Goal: Transaction & Acquisition: Purchase product/service

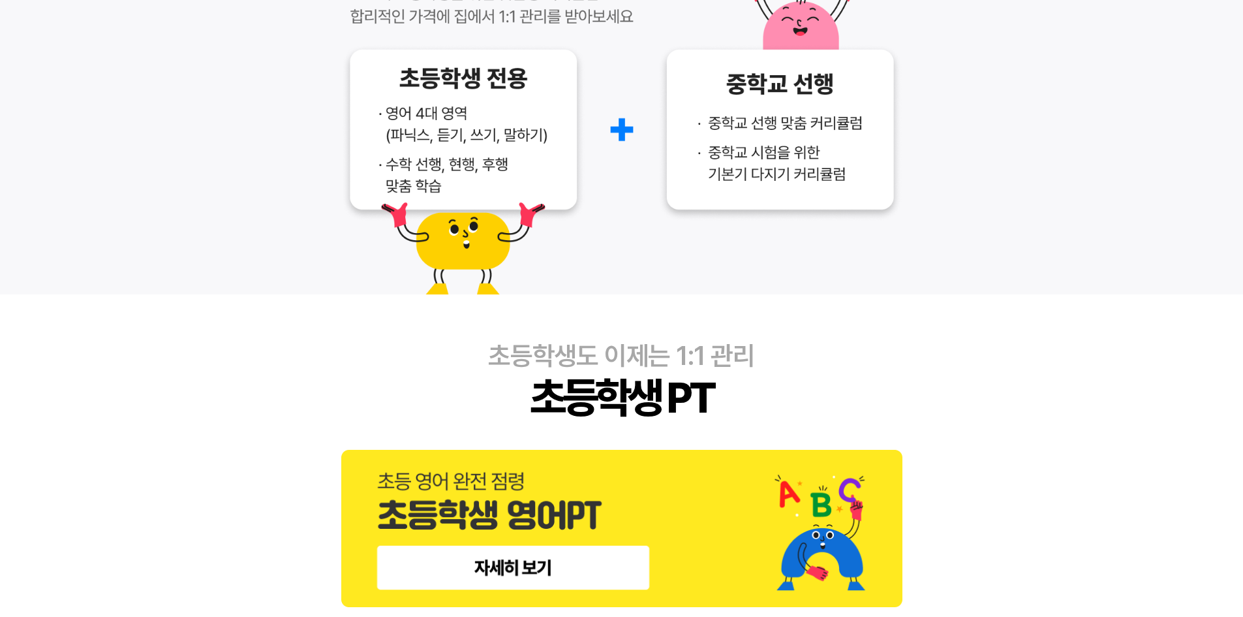
scroll to position [392, 0]
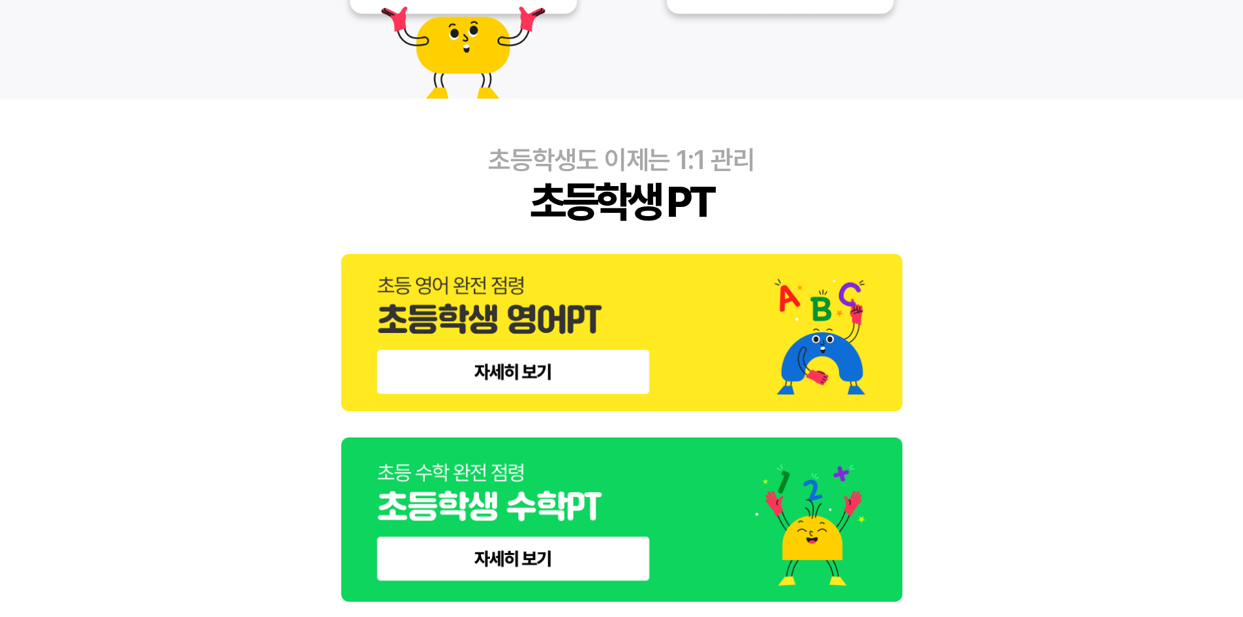
click at [514, 541] on img at bounding box center [621, 519] width 561 height 165
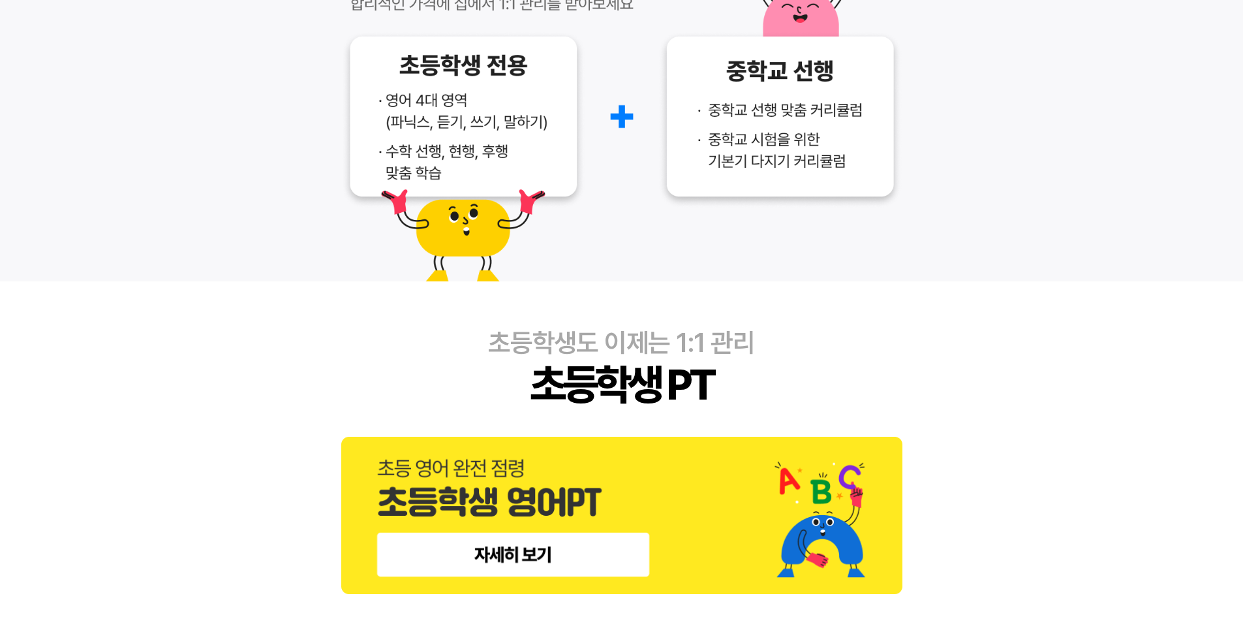
scroll to position [783, 0]
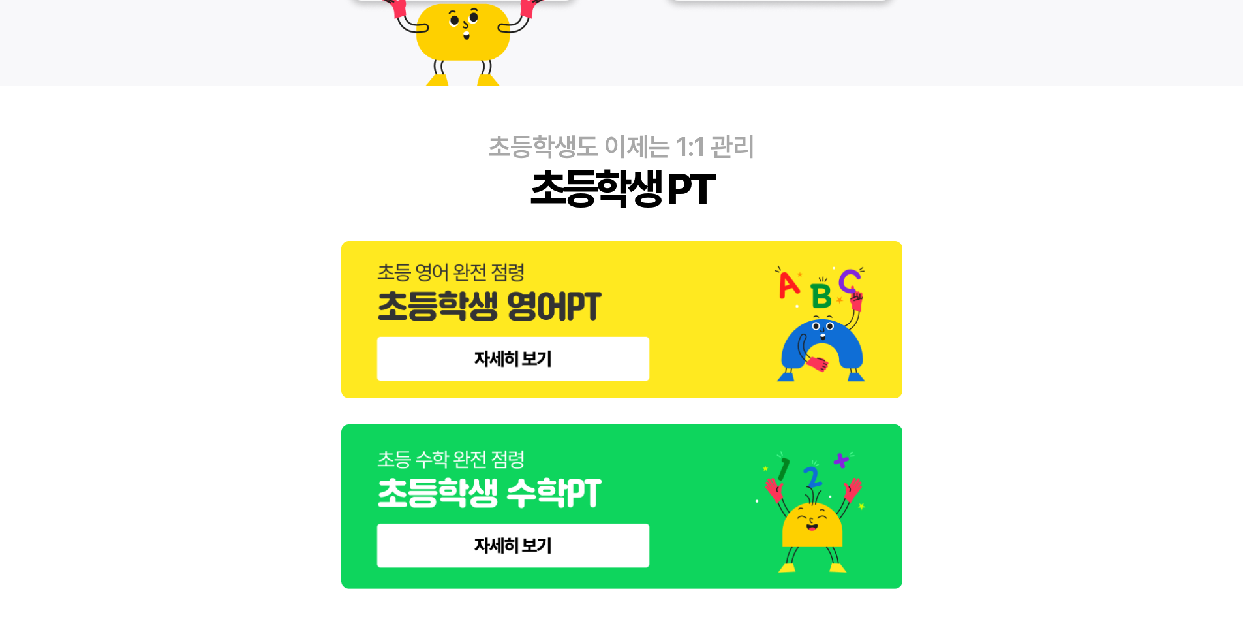
click at [547, 531] on img at bounding box center [621, 506] width 561 height 165
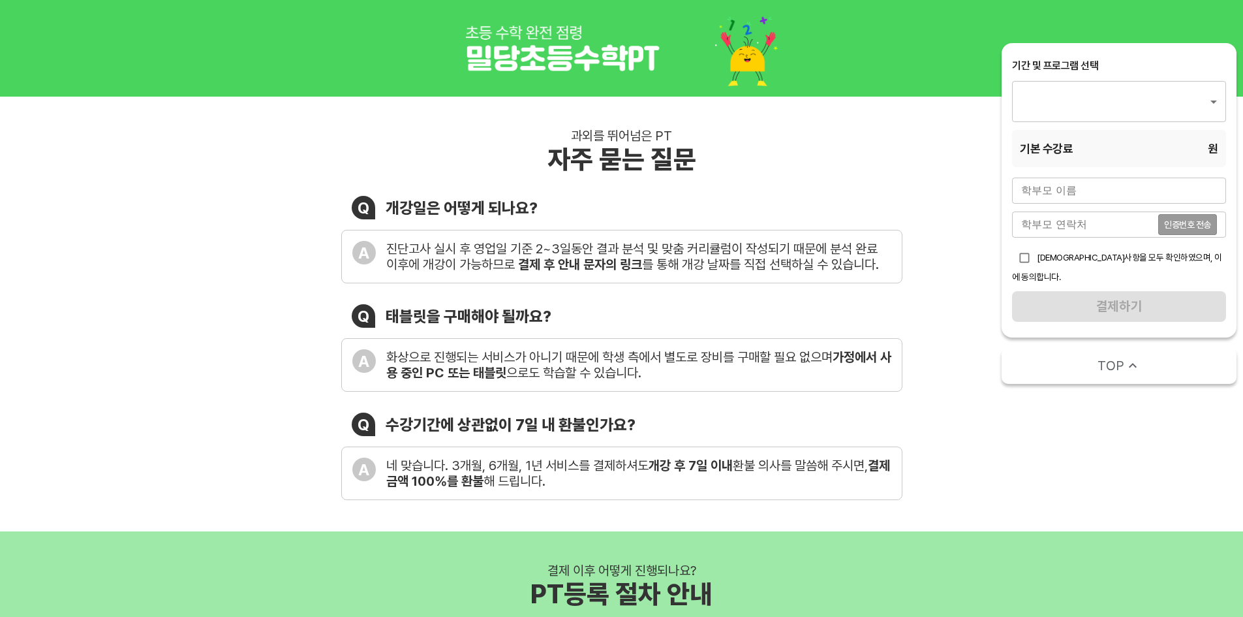
type input "1562"
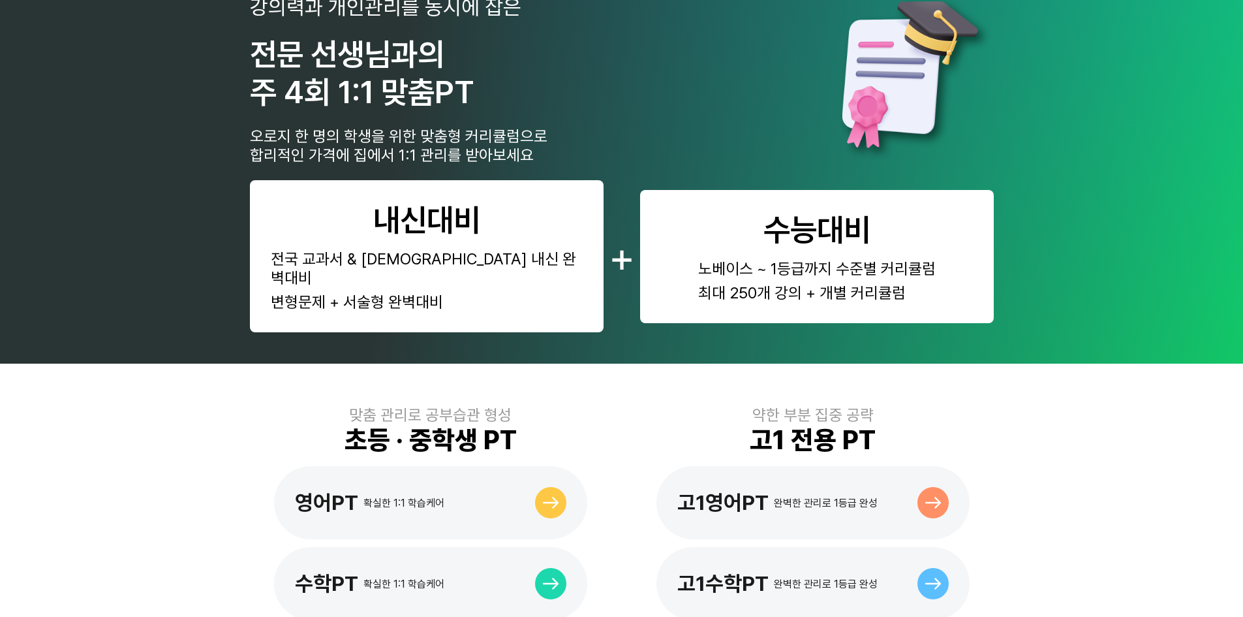
scroll to position [587, 0]
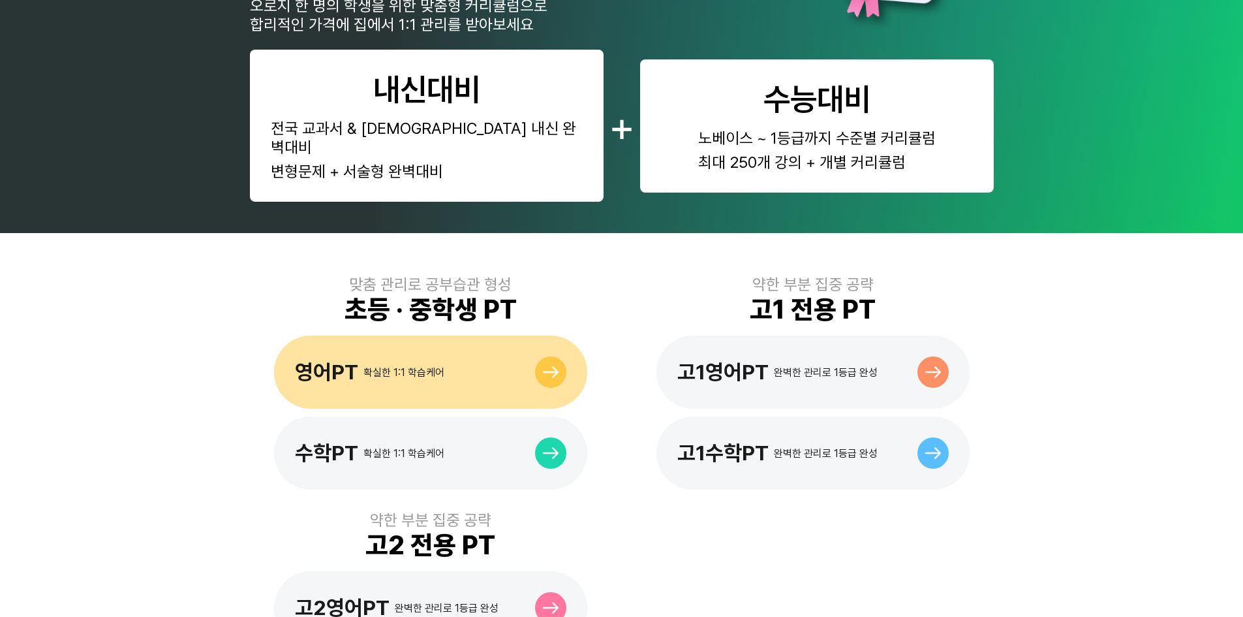
click at [444, 366] on div "영어PT 확실한 1:1 학습케어" at bounding box center [430, 371] width 313 height 73
